Goal: Task Accomplishment & Management: Use online tool/utility

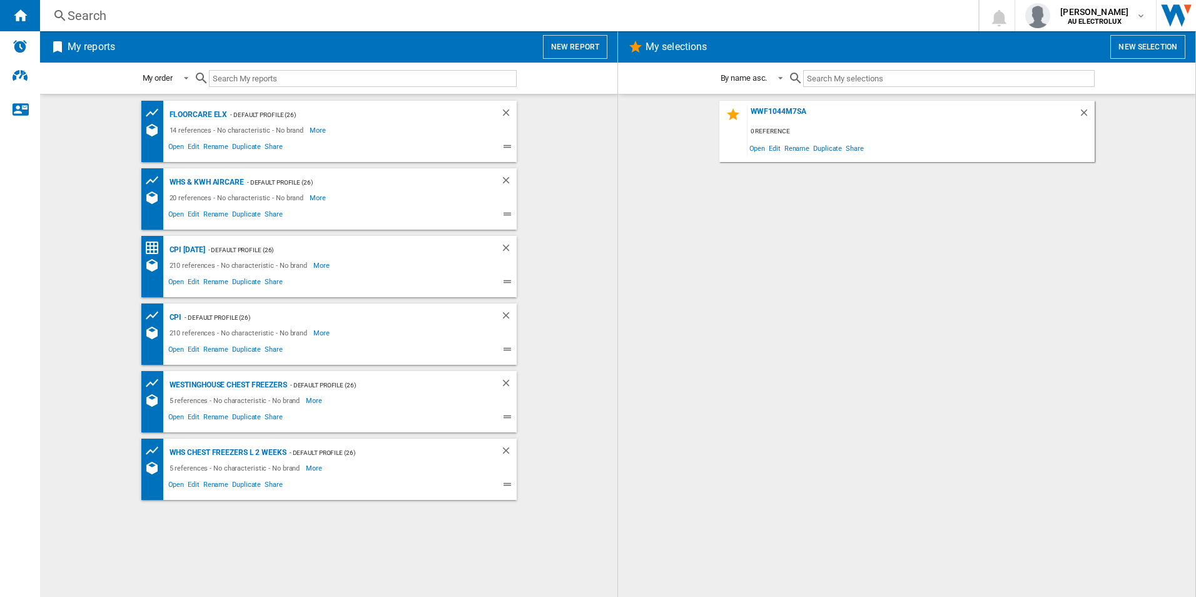
click at [571, 47] on button "New report" at bounding box center [575, 47] width 64 height 24
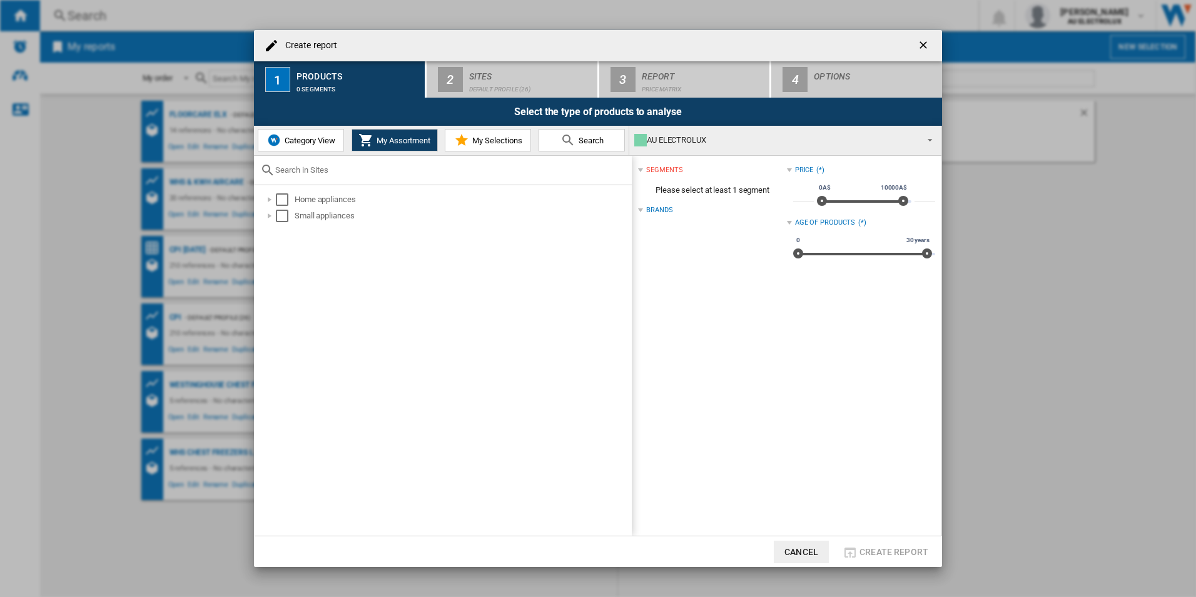
click at [526, 173] on input "text" at bounding box center [450, 169] width 350 height 9
click at [417, 171] on input "WSF" at bounding box center [442, 169] width 335 height 9
click at [387, 168] on input "WS" at bounding box center [442, 169] width 335 height 9
type input "WSF"
click at [494, 236] on span at bounding box center [443, 259] width 378 height 148
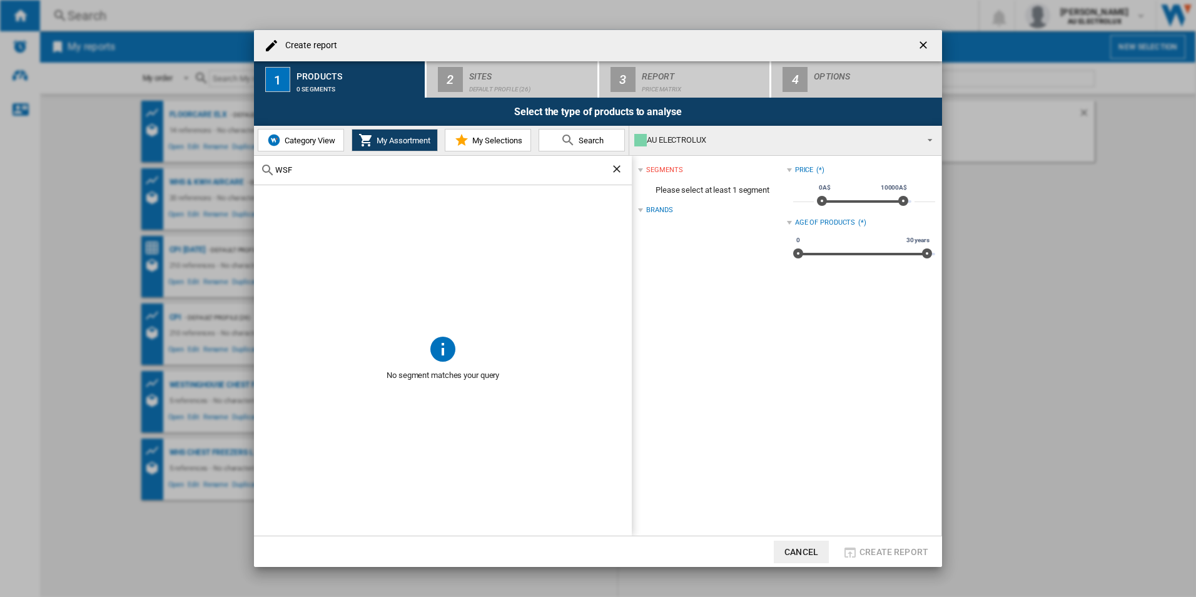
drag, startPoint x: 421, startPoint y: 183, endPoint x: 559, endPoint y: 151, distance: 142.0
click at [423, 182] on div "WSF" at bounding box center [443, 170] width 378 height 29
click at [581, 137] on span "Search" at bounding box center [589, 140] width 28 height 9
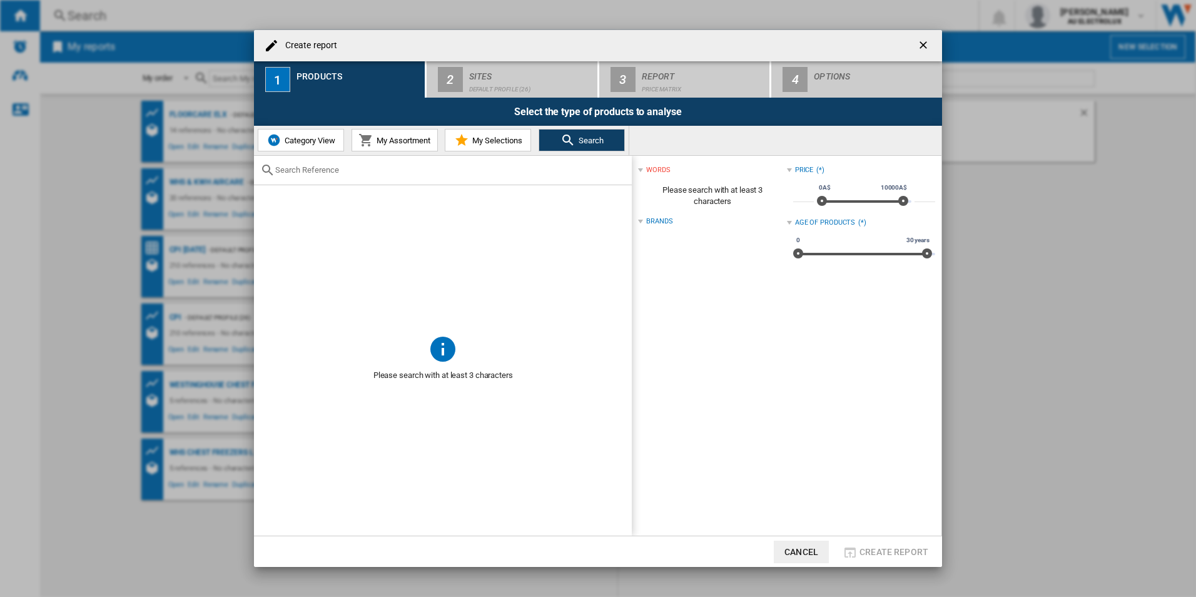
click at [311, 174] on input "text" at bounding box center [450, 169] width 350 height 9
type input "WSF"
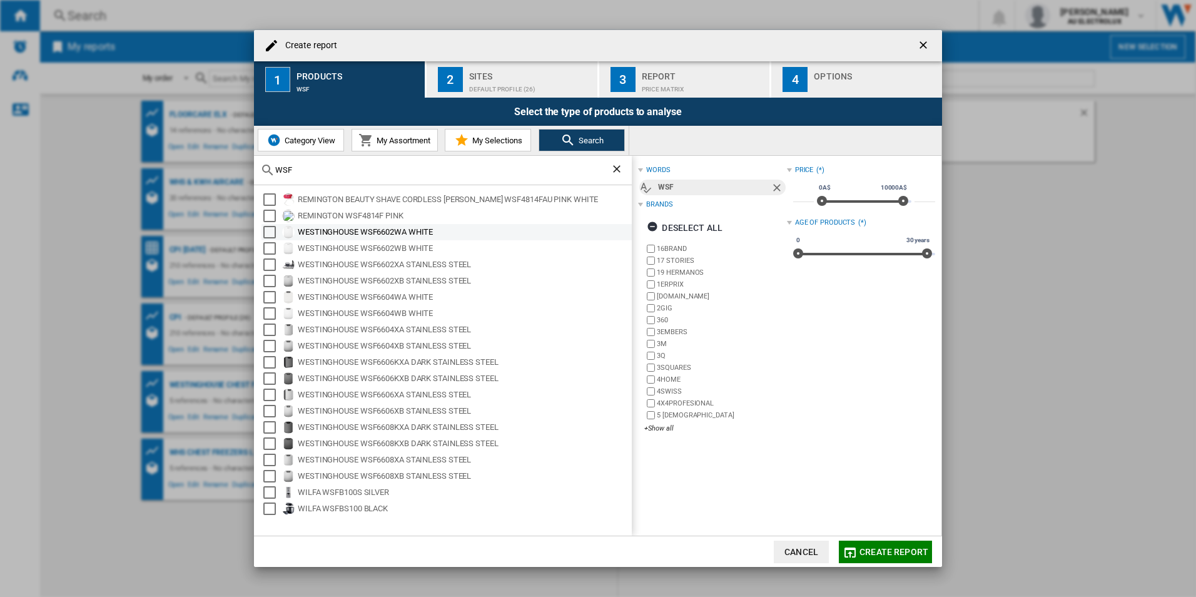
click at [269, 234] on div "Select" at bounding box center [269, 232] width 13 height 13
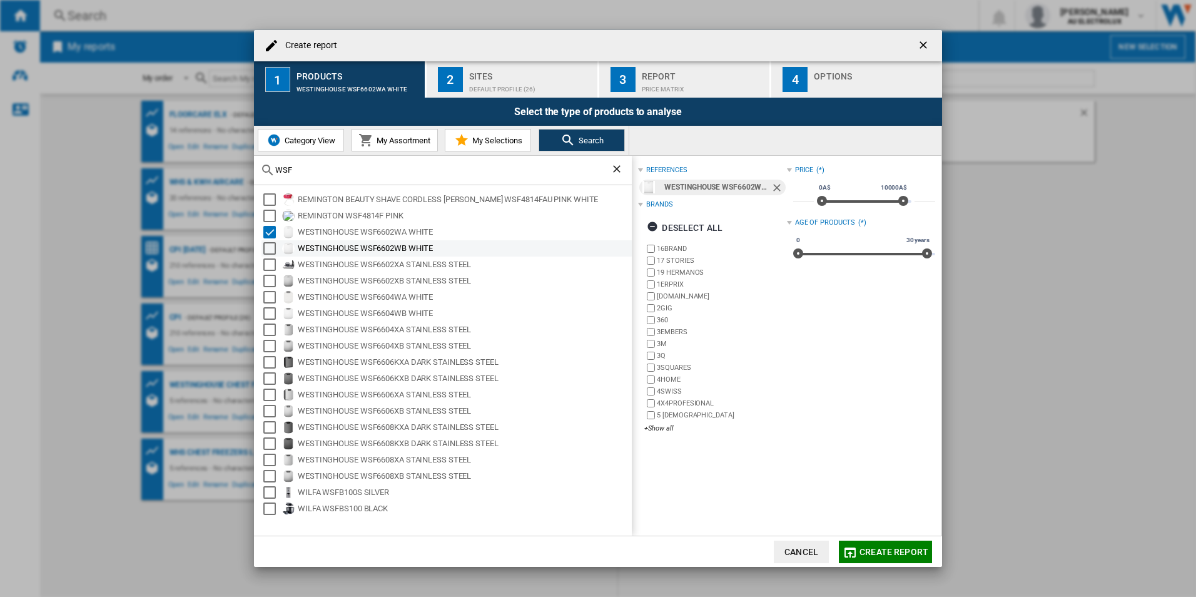
click at [263, 250] on div "Select" at bounding box center [269, 248] width 13 height 13
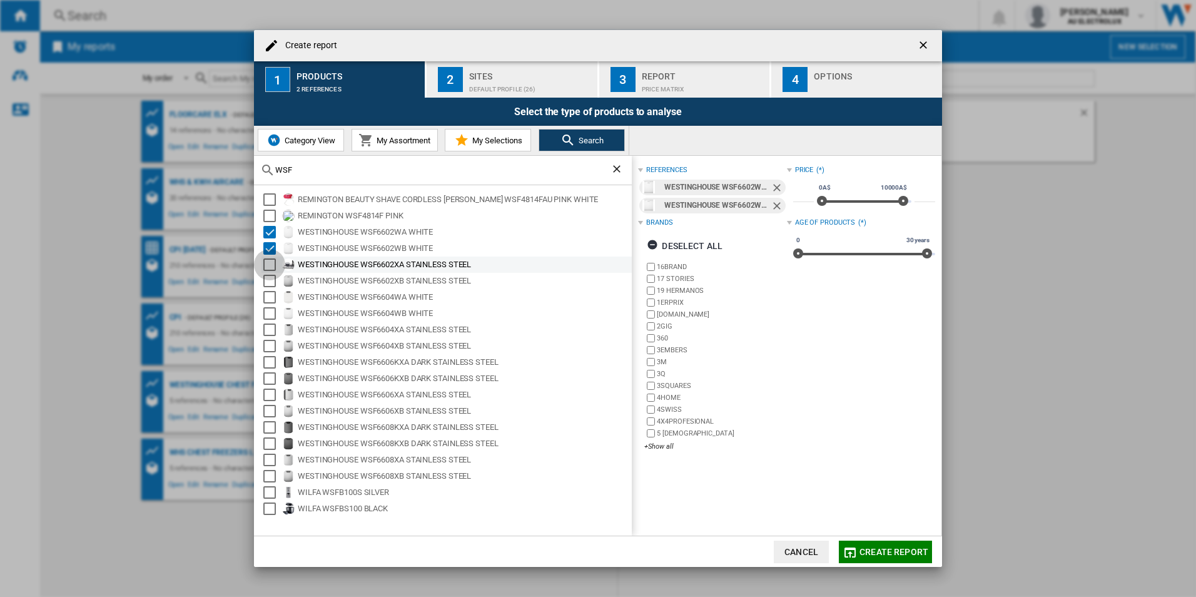
click at [263, 270] on div "Select" at bounding box center [269, 264] width 13 height 13
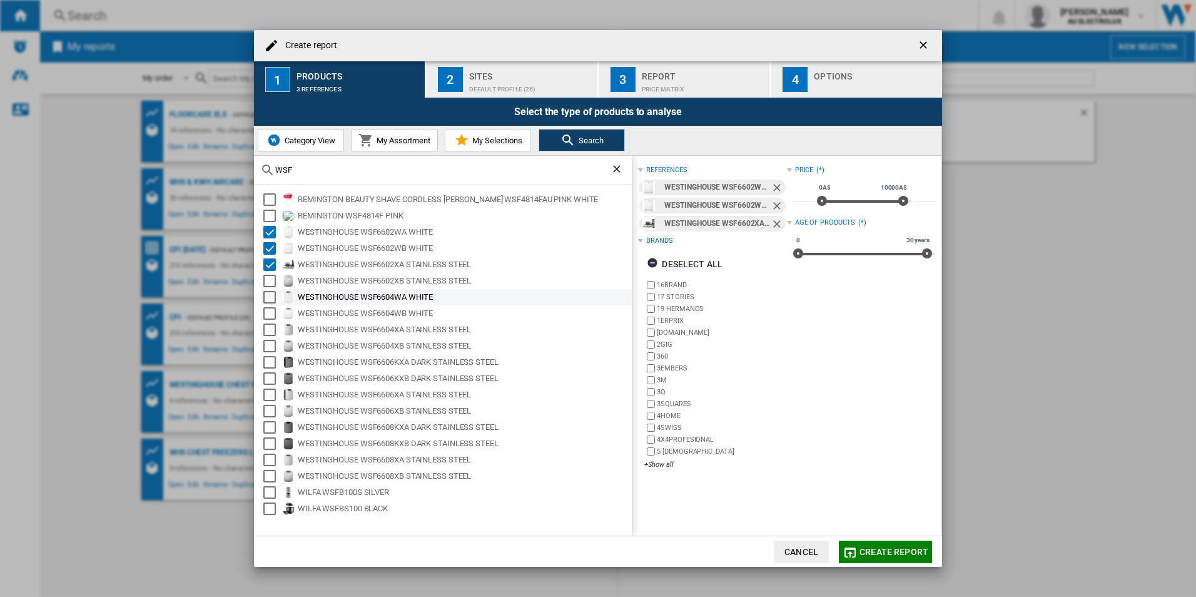
drag, startPoint x: 268, startPoint y: 285, endPoint x: 269, endPoint y: 291, distance: 6.4
click at [269, 285] on div "Select" at bounding box center [269, 281] width 13 height 13
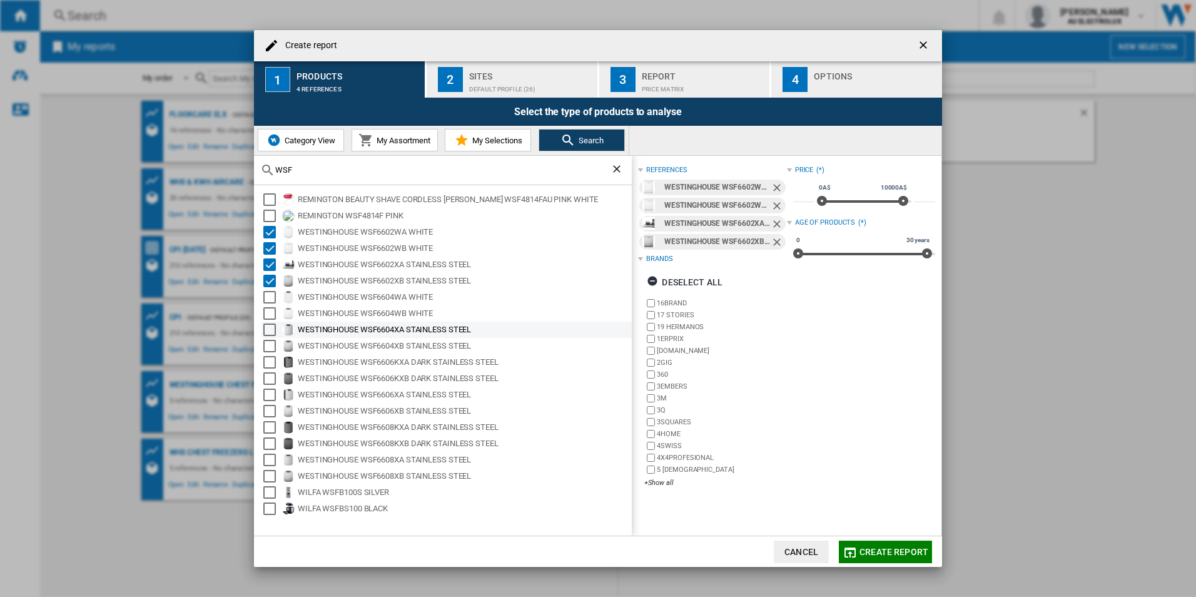
drag, startPoint x: 269, startPoint y: 299, endPoint x: 270, endPoint y: 321, distance: 21.9
click at [270, 301] on div "Select" at bounding box center [269, 297] width 13 height 13
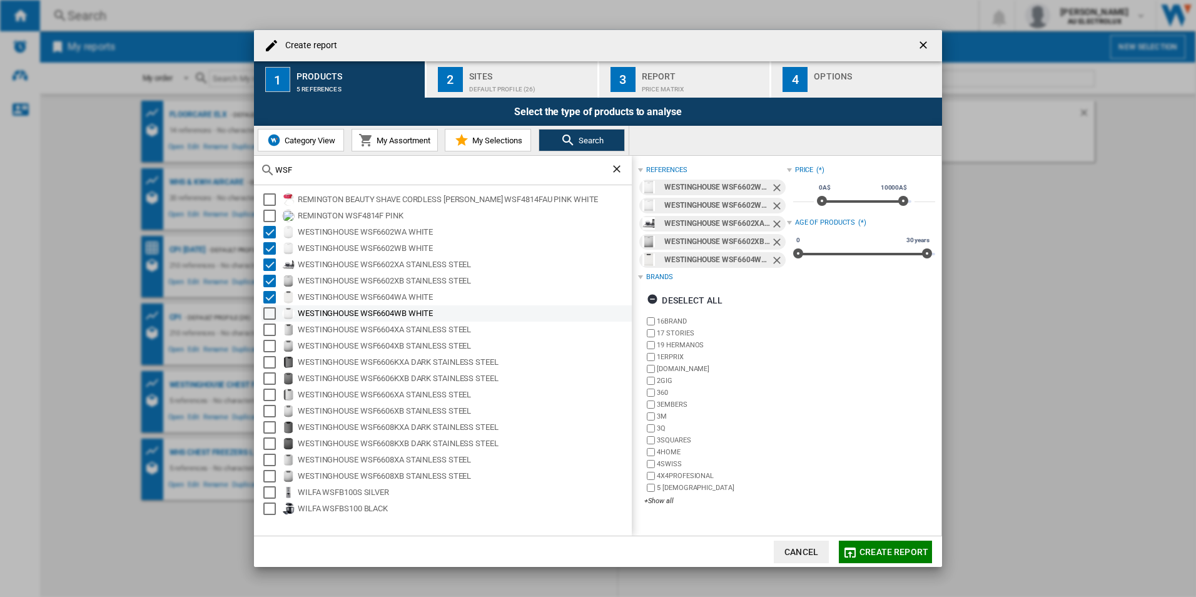
click at [266, 317] on div "Select" at bounding box center [269, 313] width 13 height 13
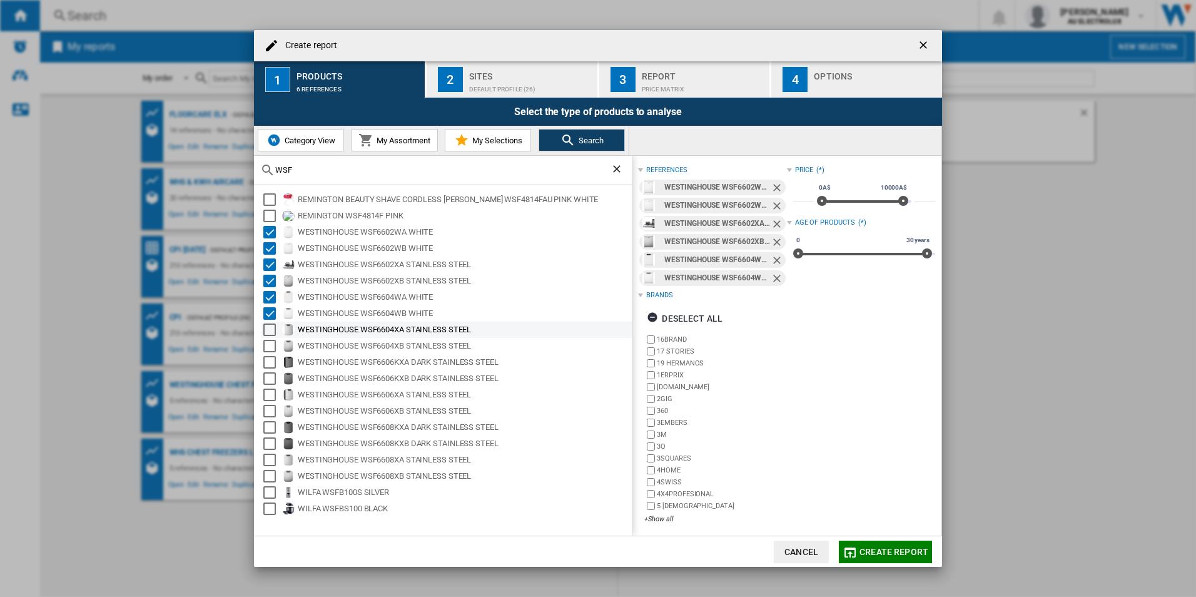
click at [268, 326] on div "Select" at bounding box center [269, 329] width 13 height 13
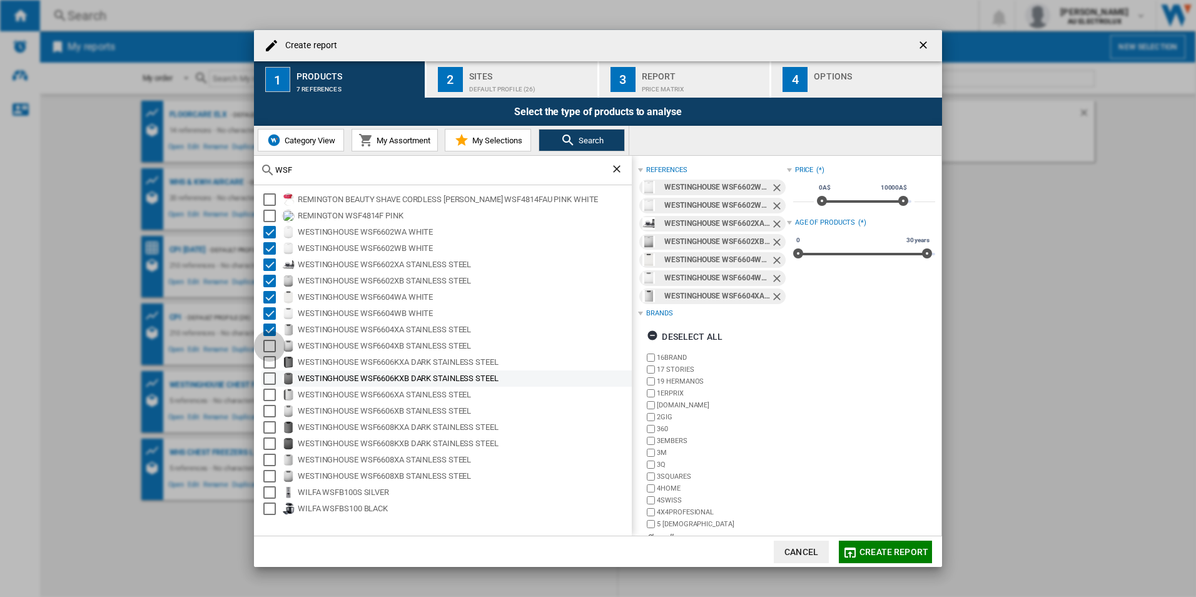
drag, startPoint x: 271, startPoint y: 343, endPoint x: 271, endPoint y: 370, distance: 26.9
click at [271, 344] on div "Select" at bounding box center [269, 346] width 13 height 13
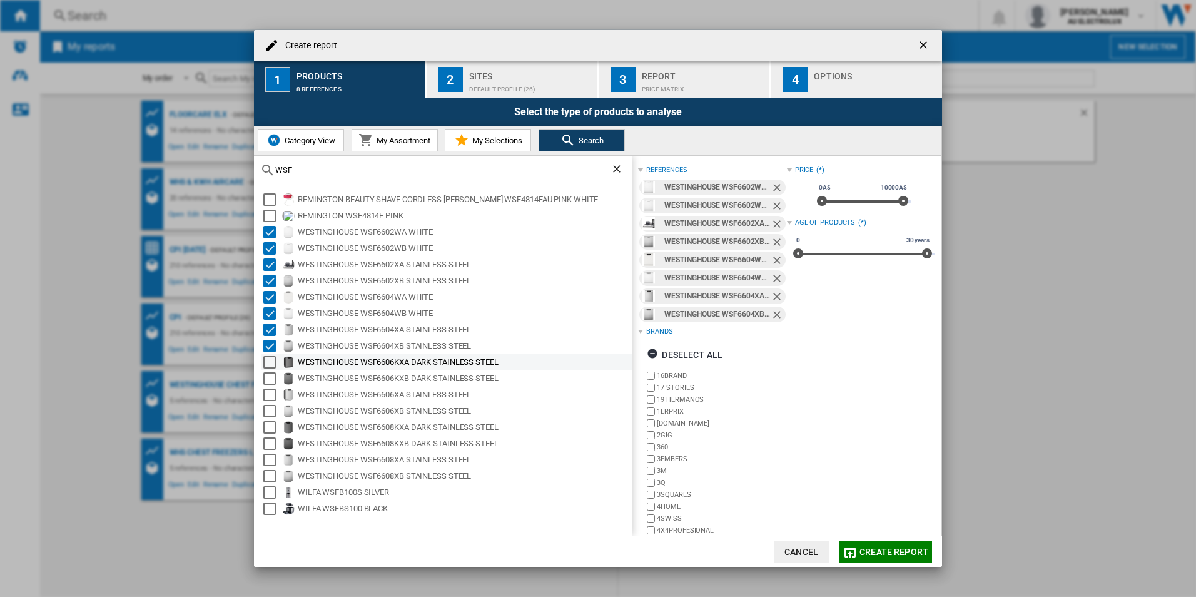
click at [270, 365] on div "Select" at bounding box center [269, 362] width 13 height 13
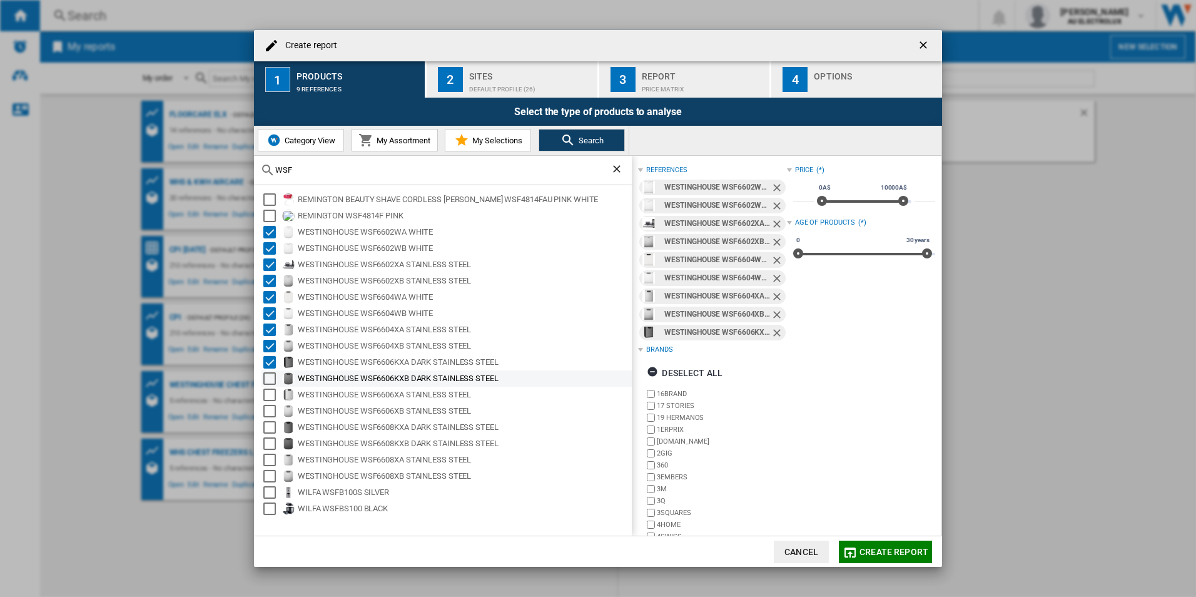
click at [270, 373] on div "Select" at bounding box center [269, 378] width 13 height 13
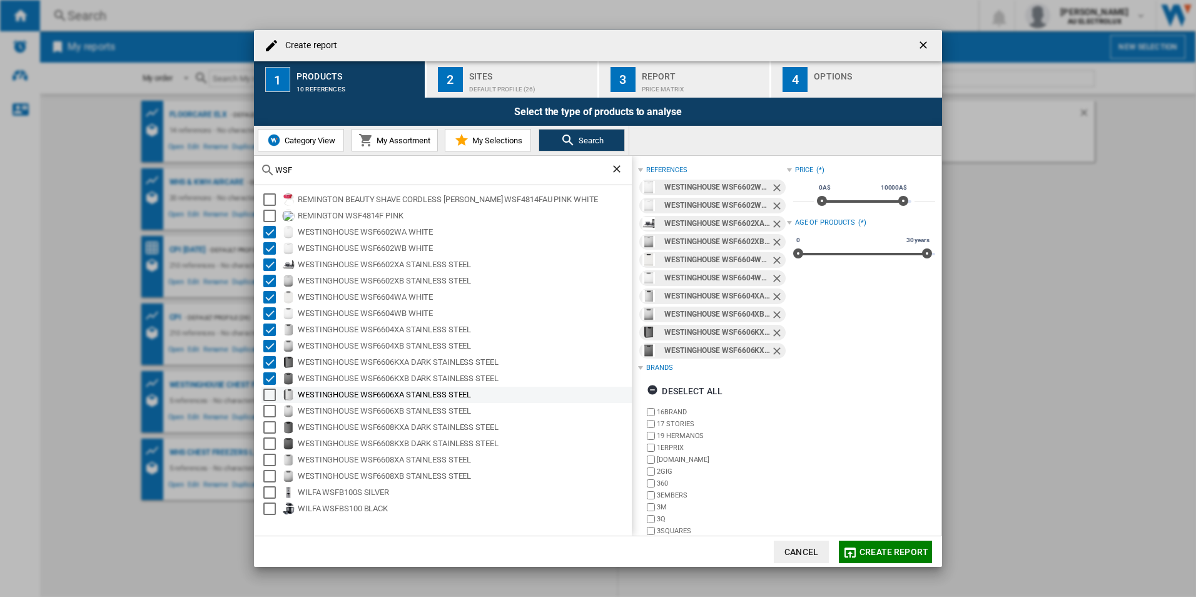
click at [269, 392] on div "Select" at bounding box center [269, 394] width 13 height 13
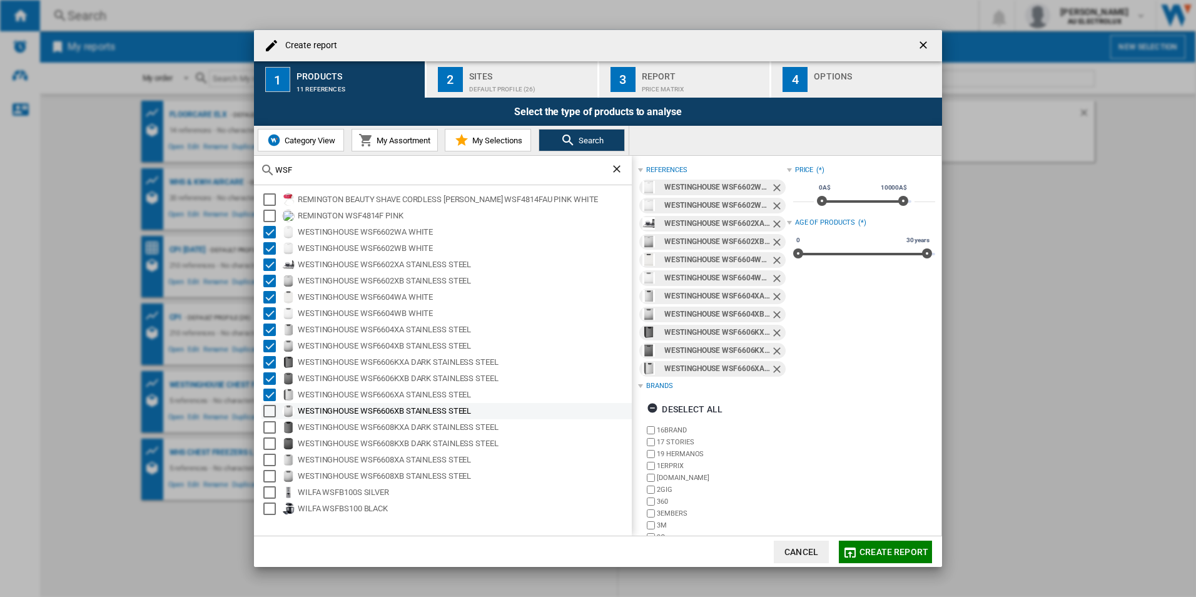
click at [269, 409] on div "Select" at bounding box center [269, 411] width 13 height 13
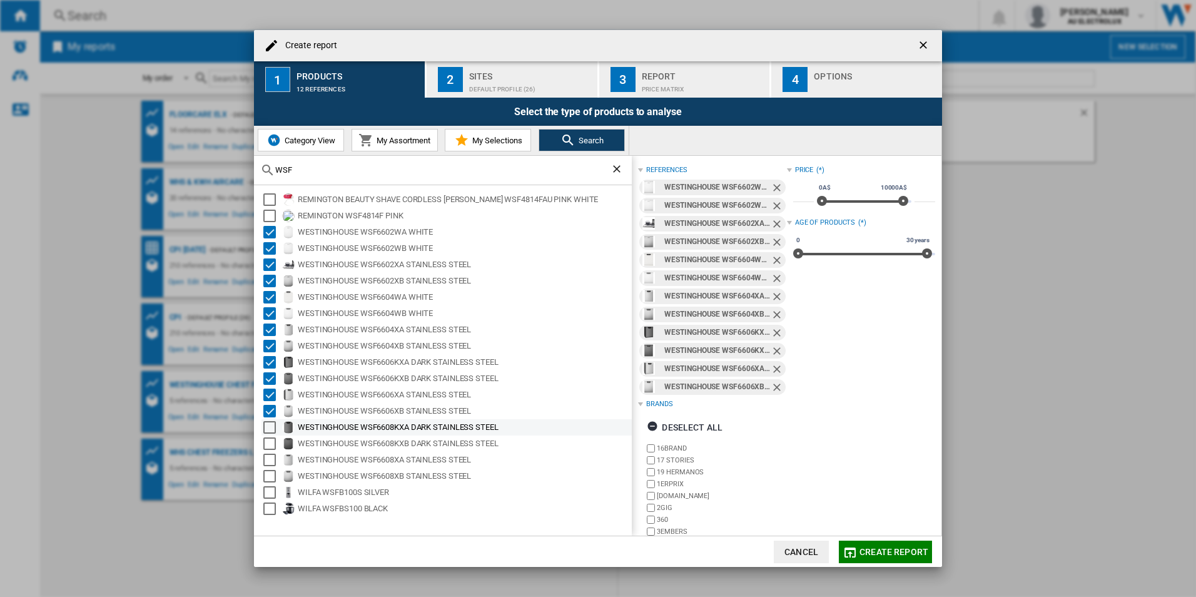
click at [271, 427] on div "Select" at bounding box center [269, 427] width 13 height 13
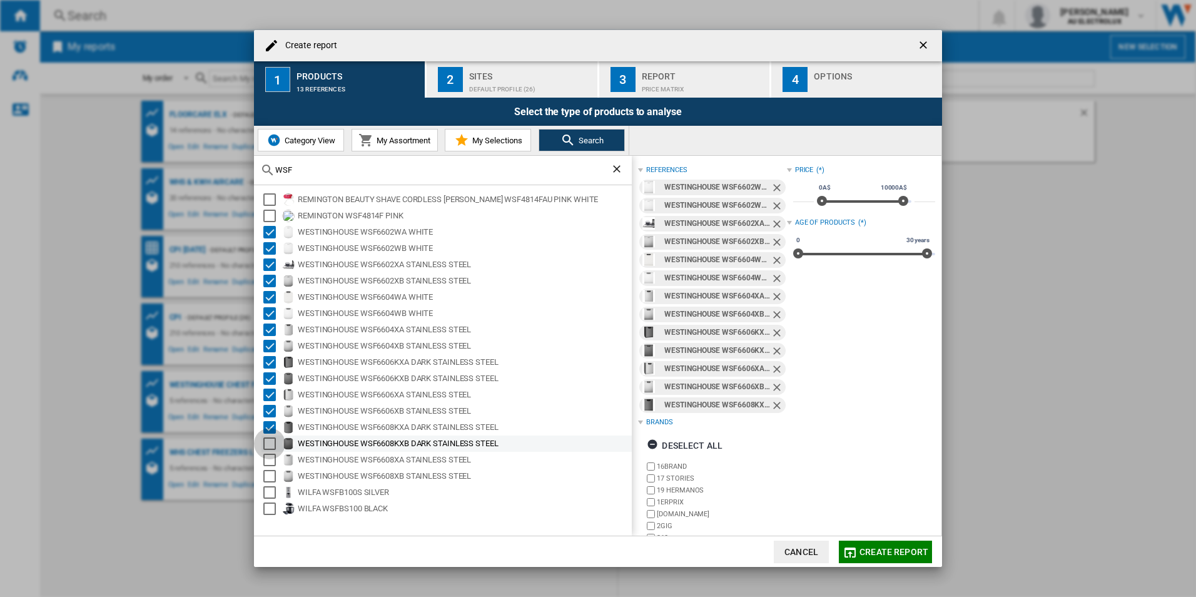
click at [271, 439] on div "Select" at bounding box center [269, 443] width 13 height 13
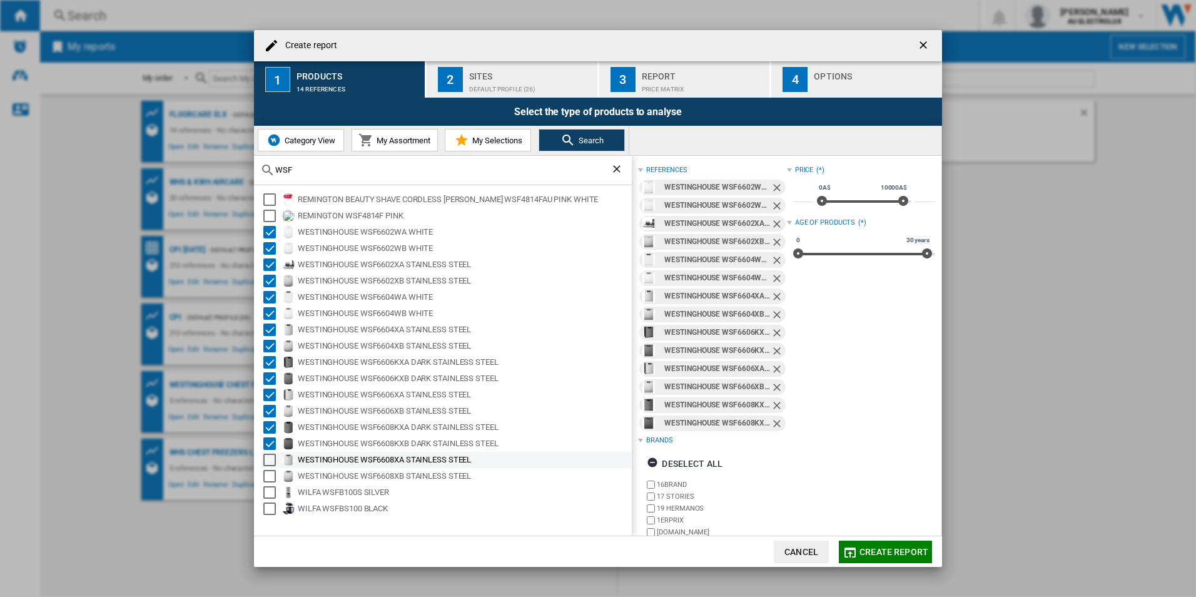
click at [275, 462] on div "Select" at bounding box center [269, 459] width 13 height 13
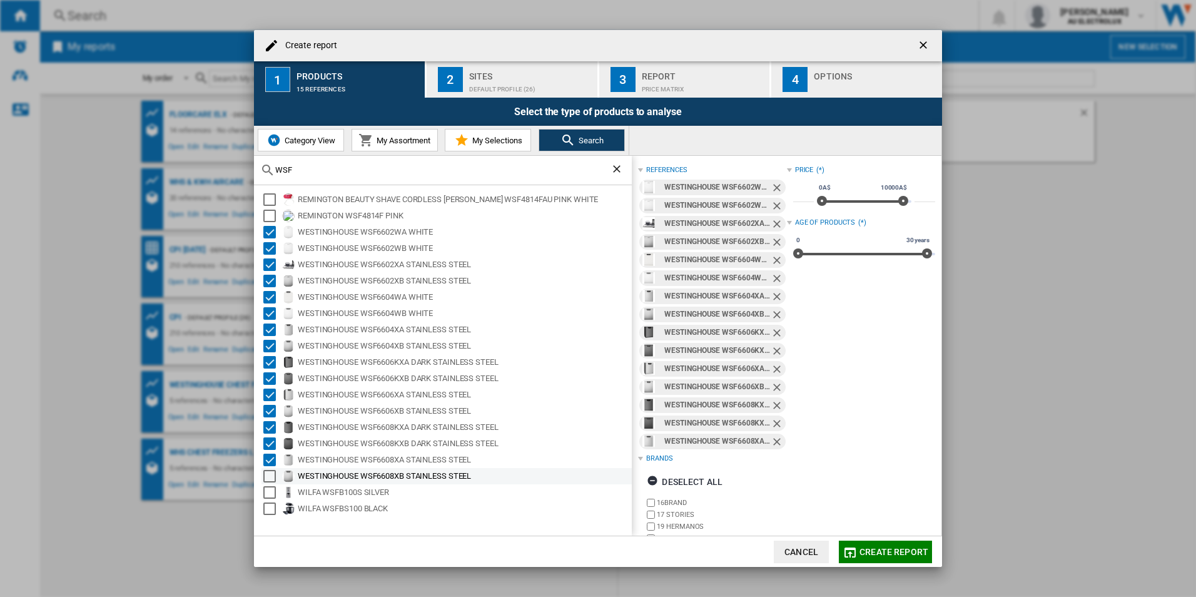
click at [270, 475] on div "Select" at bounding box center [269, 476] width 13 height 13
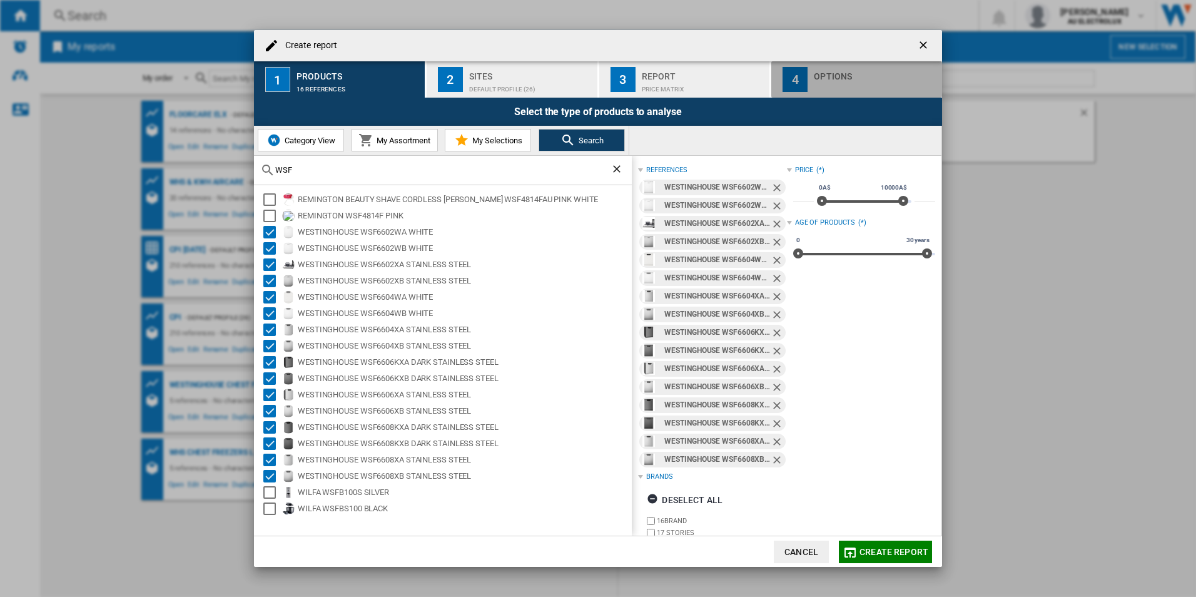
click at [862, 83] on div "button" at bounding box center [875, 85] width 123 height 13
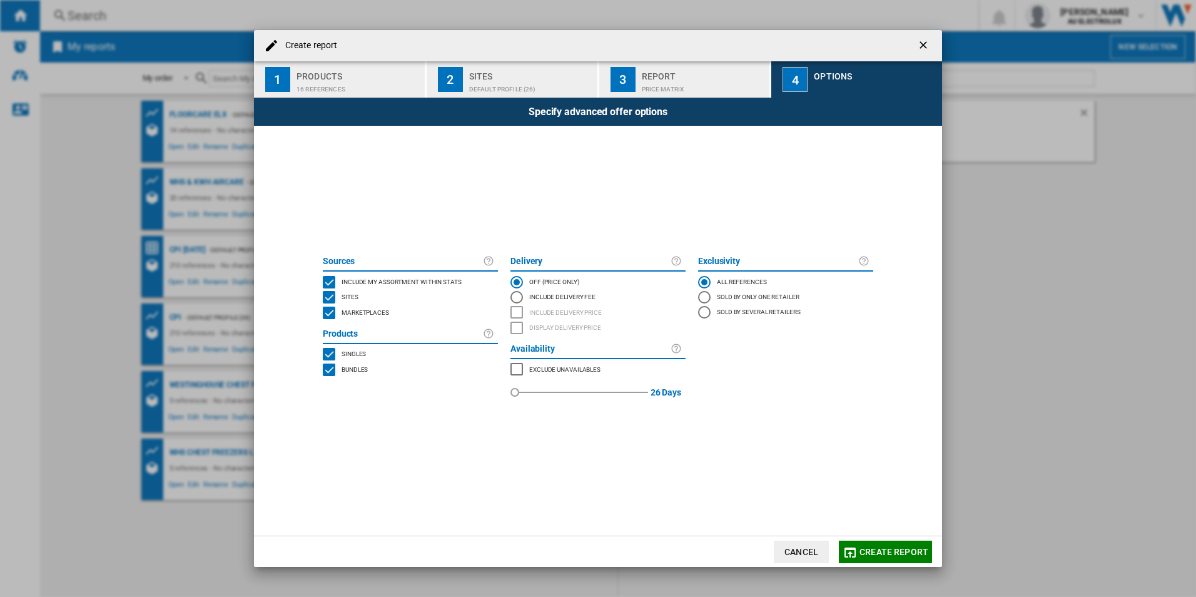
click at [721, 79] on div "Price Matrix" at bounding box center [703, 85] width 123 height 13
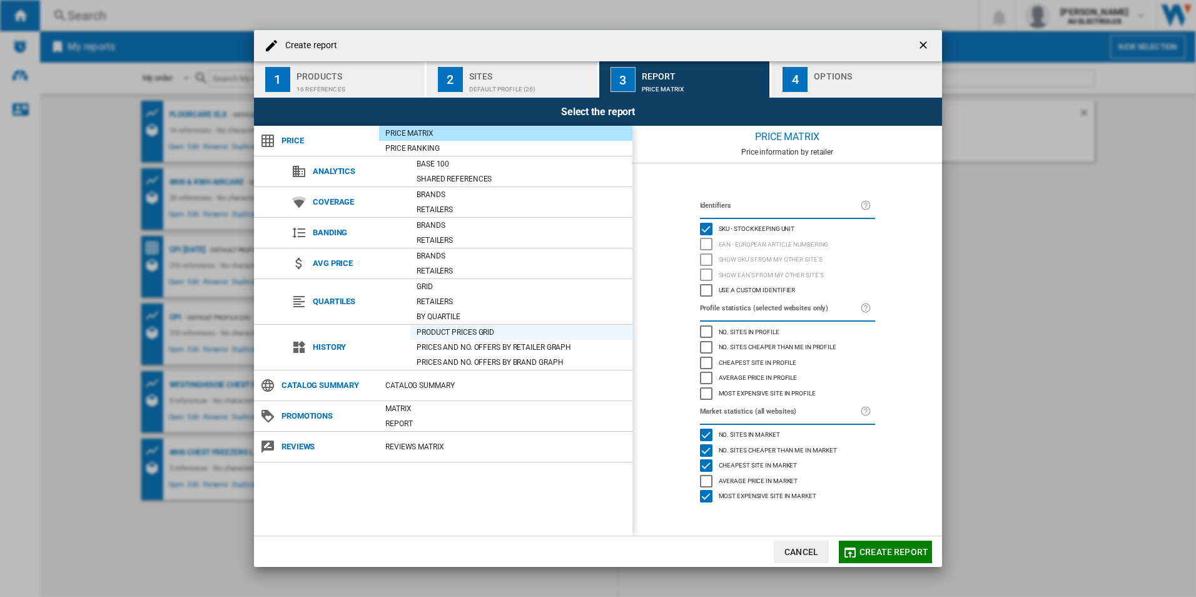
click at [458, 333] on div "Product prices grid" at bounding box center [521, 332] width 222 height 13
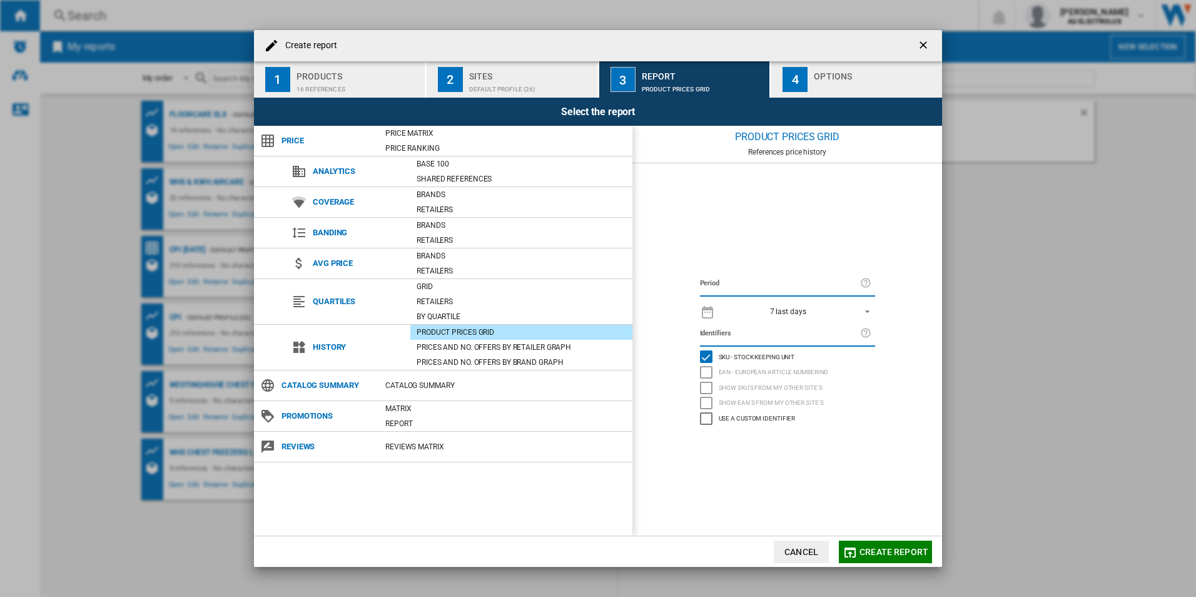
click at [822, 313] on span "7 last days" at bounding box center [787, 311] width 131 height 11
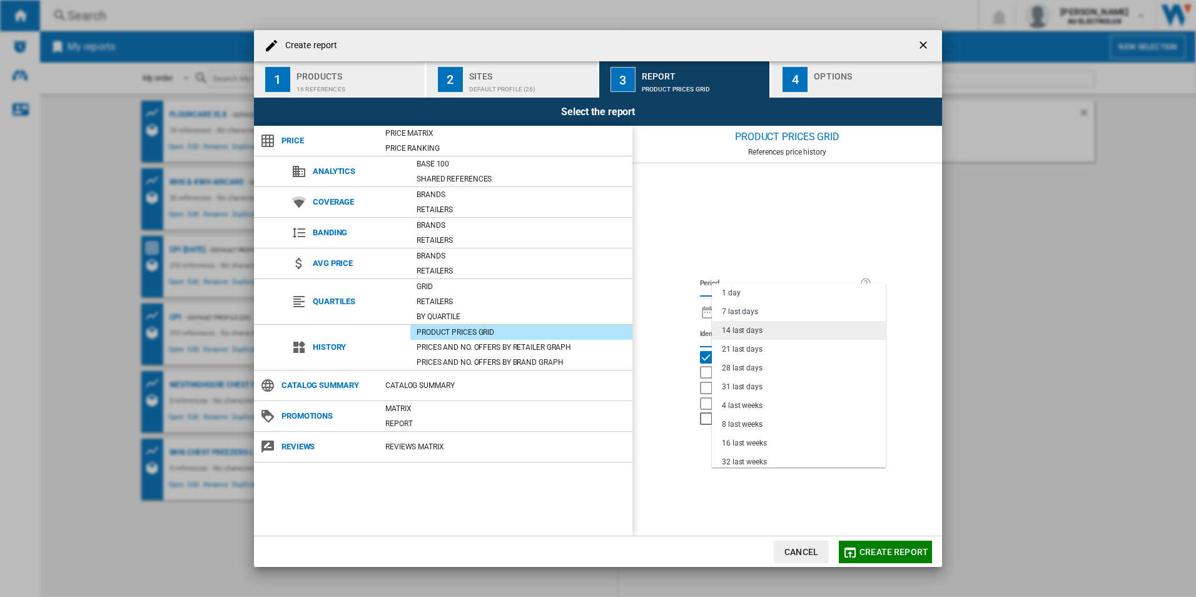
click at [756, 331] on div "14 last days" at bounding box center [742, 330] width 41 height 11
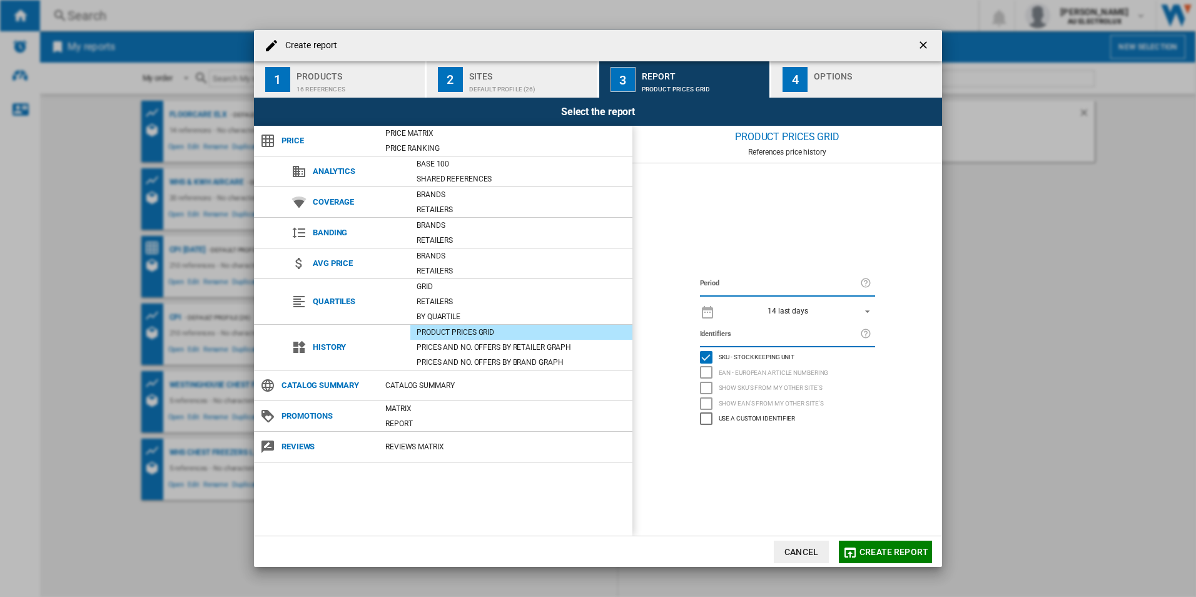
click at [870, 542] on button "Create report" at bounding box center [885, 551] width 93 height 23
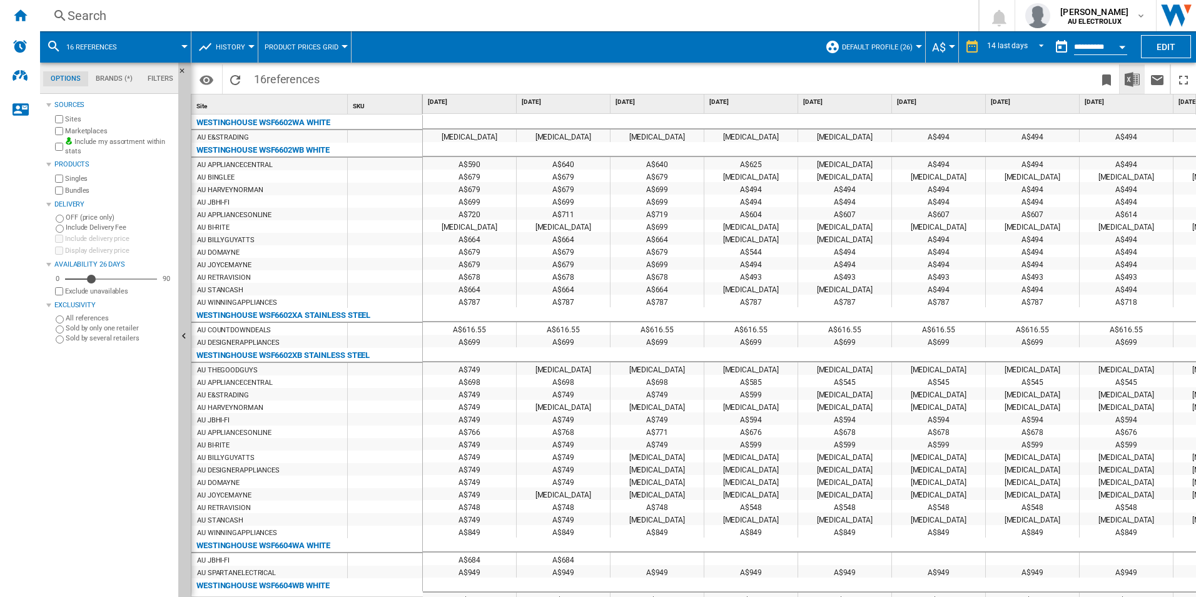
click at [1138, 81] on img "Download in Excel" at bounding box center [1132, 79] width 15 height 15
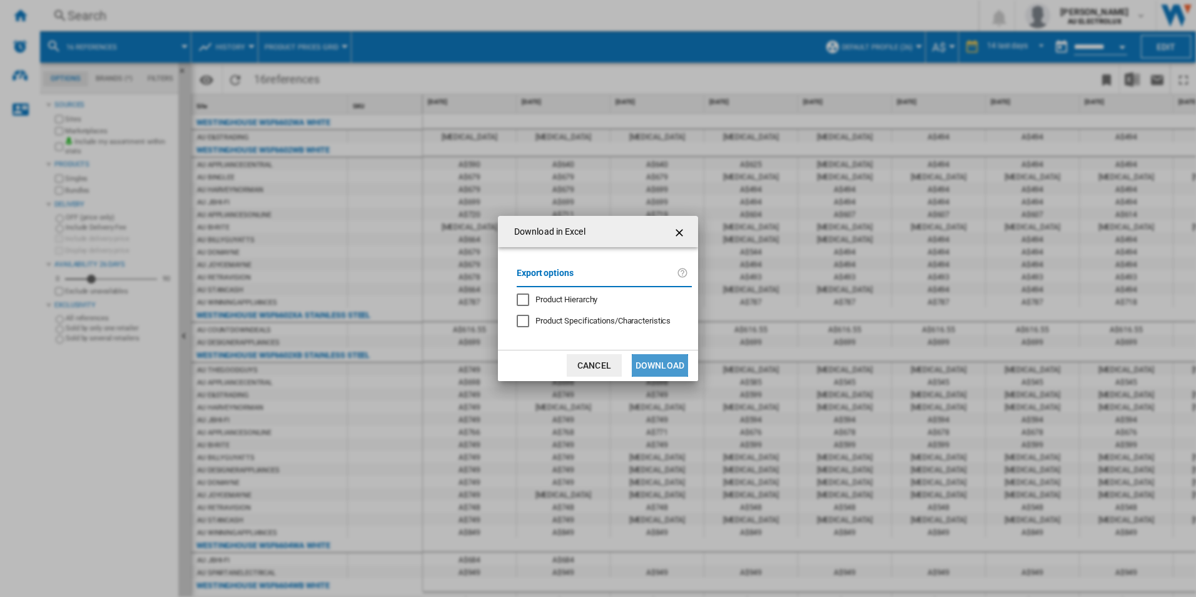
click at [643, 370] on button "Download" at bounding box center [660, 365] width 56 height 23
